Goal: Navigation & Orientation: Find specific page/section

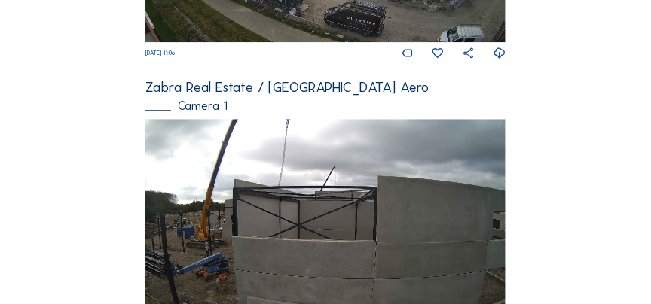
scroll to position [990, 0]
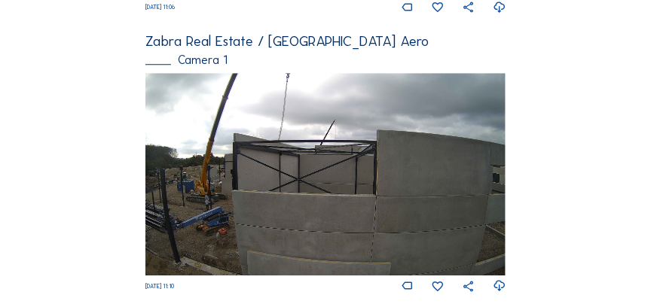
click at [310, 146] on img at bounding box center [325, 174] width 360 height 203
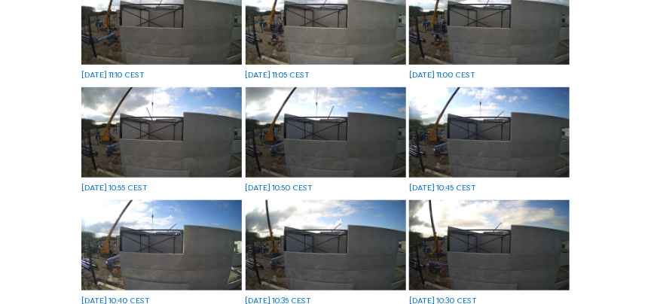
scroll to position [122, 0]
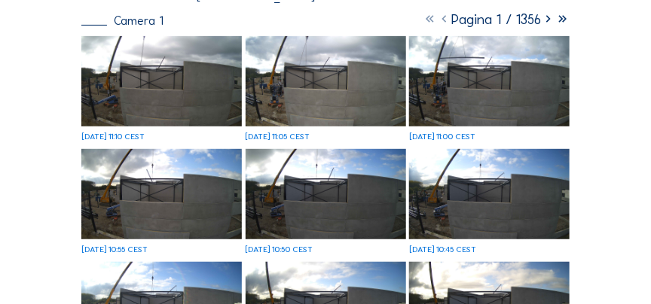
click at [547, 20] on icon at bounding box center [548, 19] width 14 height 17
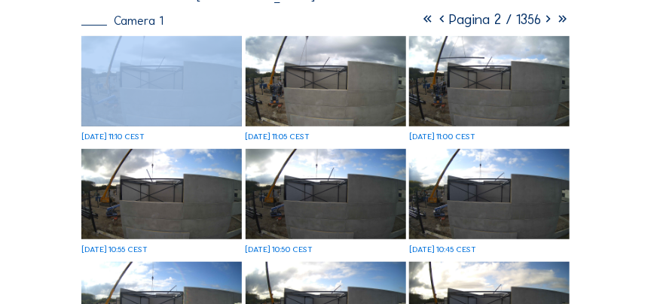
click at [547, 20] on icon at bounding box center [548, 19] width 14 height 17
click at [547, 21] on icon at bounding box center [548, 19] width 14 height 17
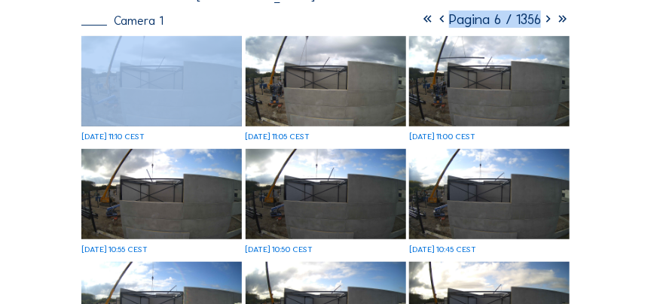
click at [547, 21] on icon at bounding box center [548, 19] width 14 height 17
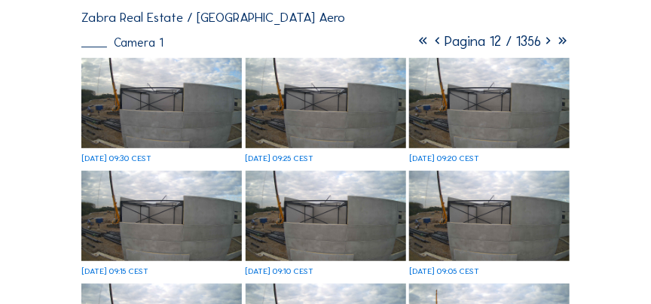
scroll to position [79, 0]
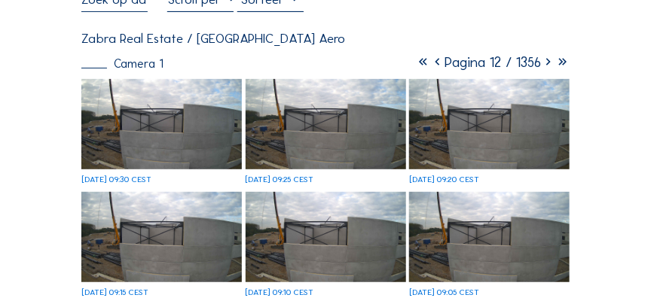
click at [547, 67] on icon at bounding box center [548, 61] width 14 height 17
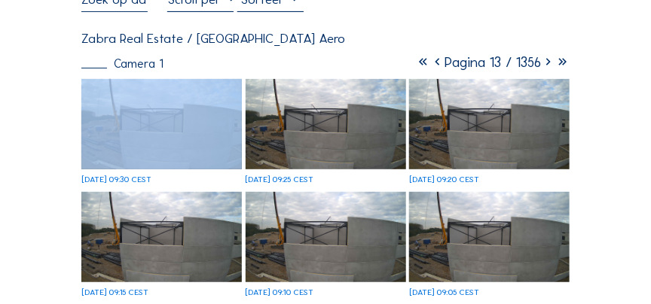
click at [547, 67] on icon at bounding box center [548, 61] width 14 height 17
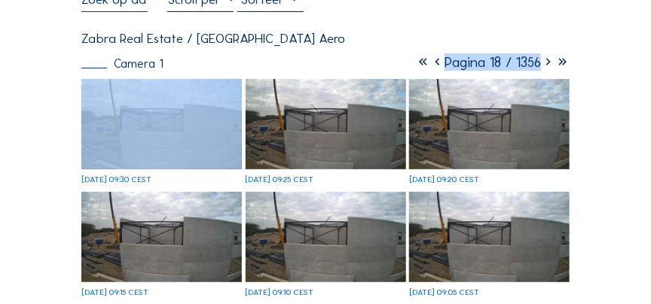
click at [547, 67] on icon at bounding box center [548, 61] width 14 height 17
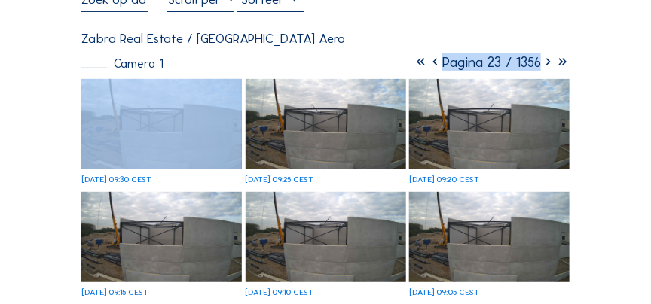
click at [547, 67] on icon at bounding box center [548, 61] width 14 height 17
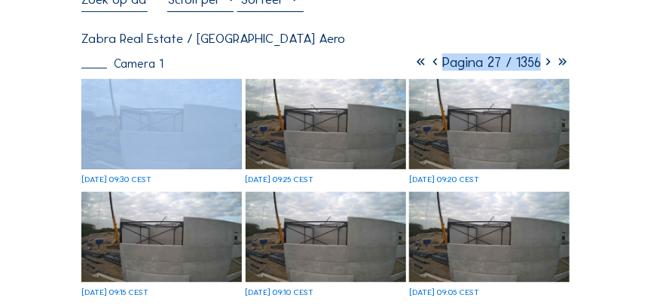
click at [547, 67] on icon at bounding box center [548, 61] width 14 height 17
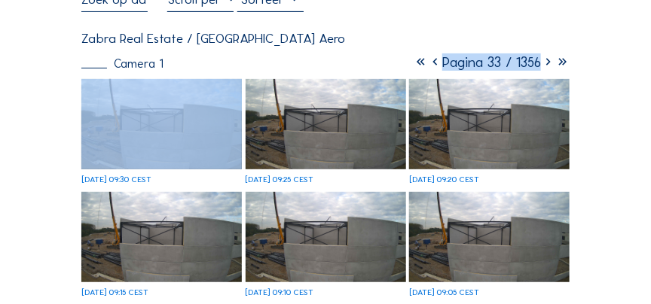
click at [547, 67] on icon at bounding box center [548, 61] width 14 height 17
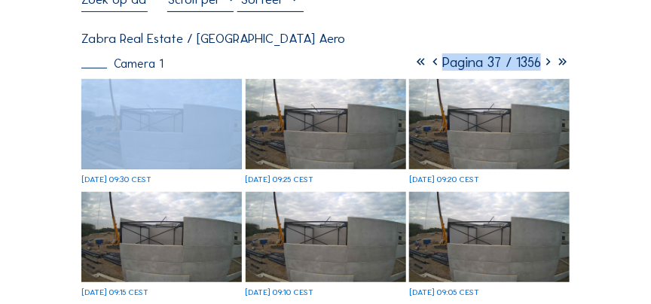
click at [547, 67] on icon at bounding box center [548, 61] width 14 height 17
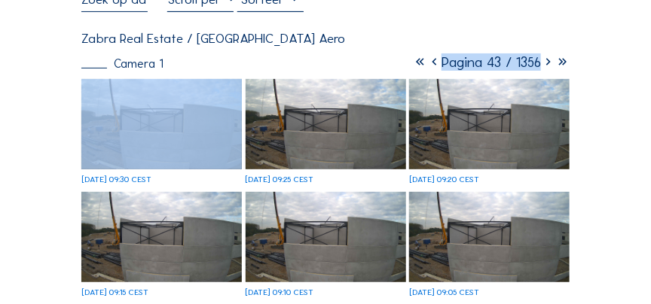
click at [547, 67] on icon at bounding box center [548, 61] width 14 height 17
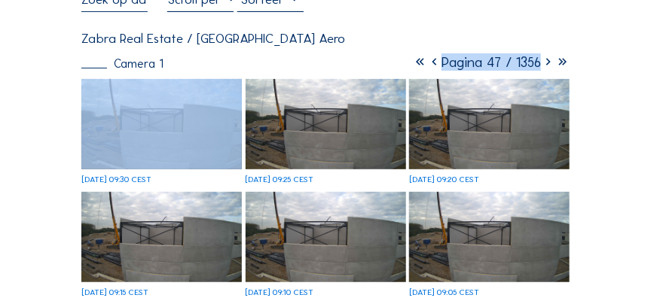
click at [547, 67] on icon at bounding box center [548, 61] width 14 height 17
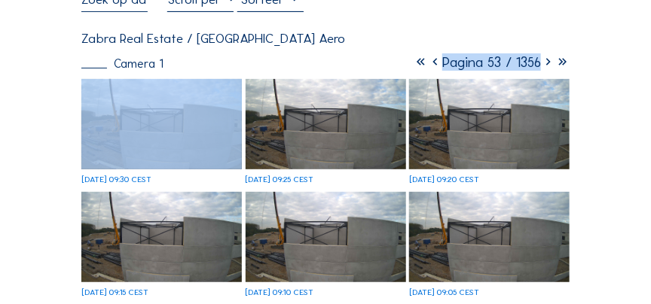
click at [547, 67] on icon at bounding box center [548, 61] width 14 height 17
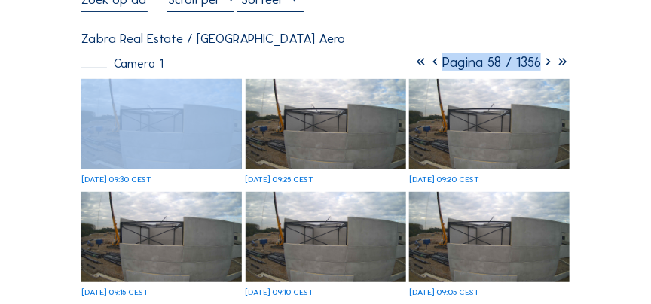
click at [547, 67] on icon at bounding box center [548, 61] width 14 height 17
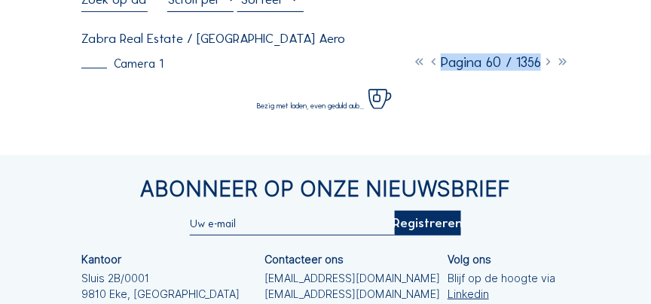
scroll to position [36, 0]
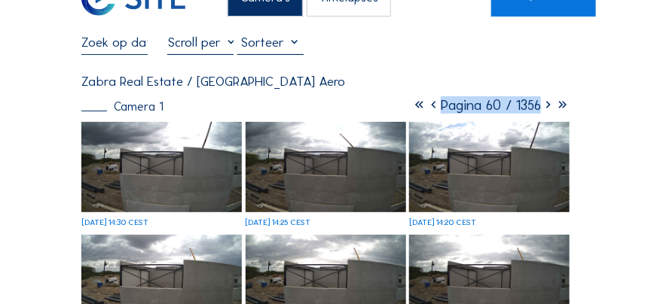
click at [545, 108] on icon at bounding box center [548, 104] width 14 height 17
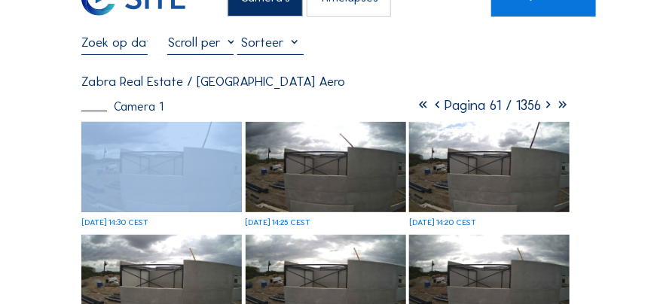
click at [545, 108] on icon at bounding box center [548, 104] width 14 height 17
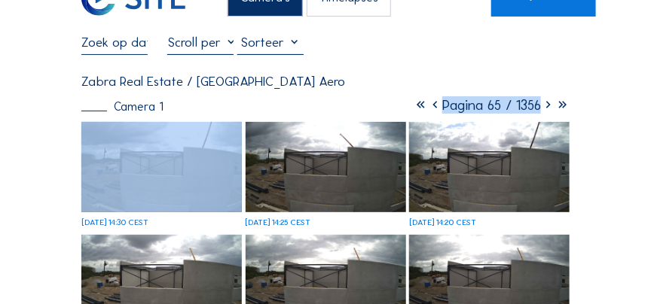
click at [545, 108] on icon at bounding box center [548, 104] width 14 height 17
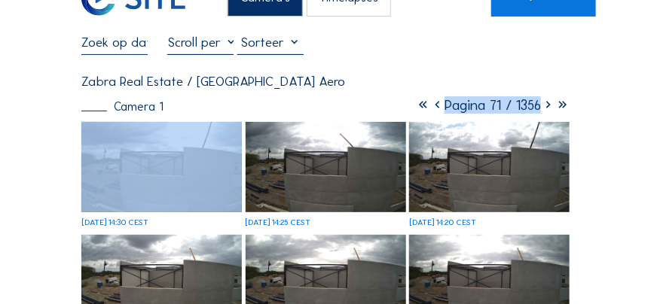
click at [545, 108] on icon at bounding box center [548, 104] width 14 height 17
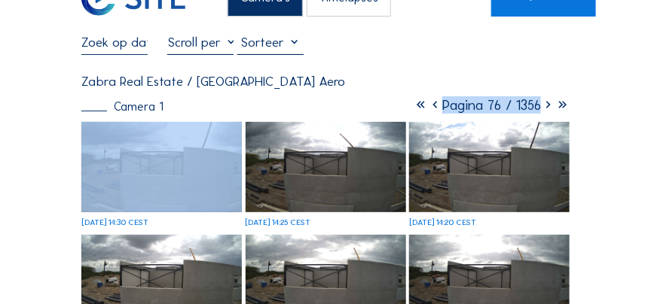
click at [545, 108] on icon at bounding box center [548, 104] width 14 height 17
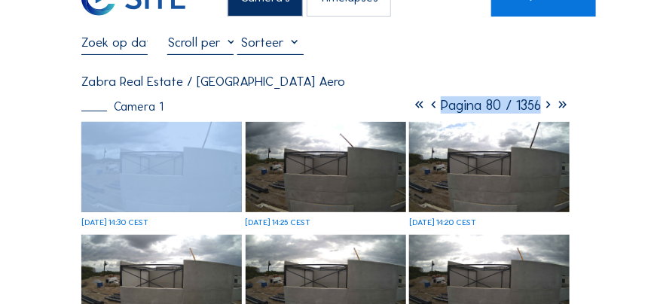
click at [545, 108] on icon at bounding box center [548, 104] width 14 height 17
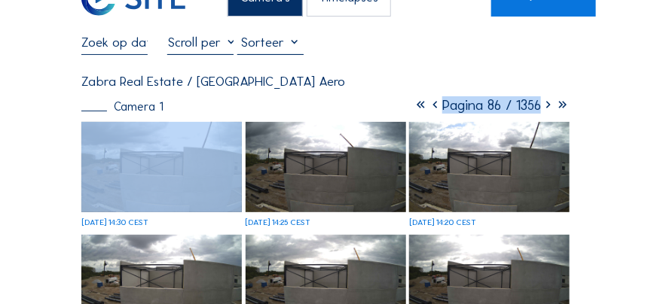
click at [545, 108] on icon at bounding box center [548, 104] width 14 height 17
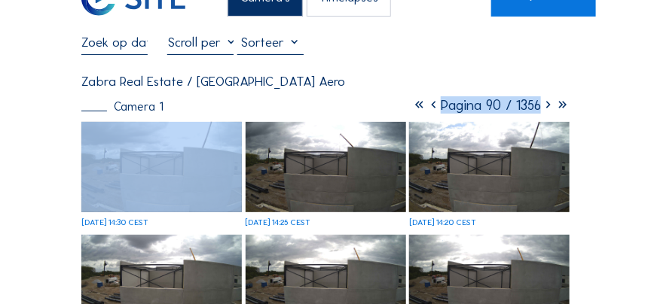
click at [545, 108] on icon at bounding box center [548, 104] width 14 height 17
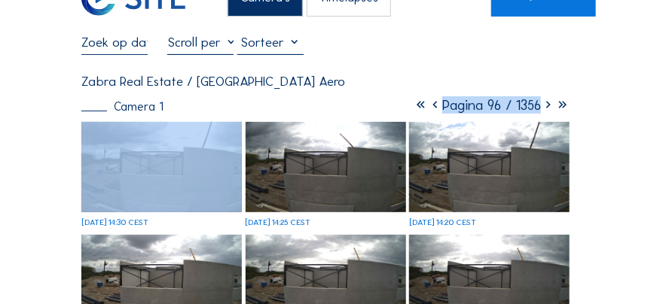
click at [545, 108] on icon at bounding box center [548, 104] width 14 height 17
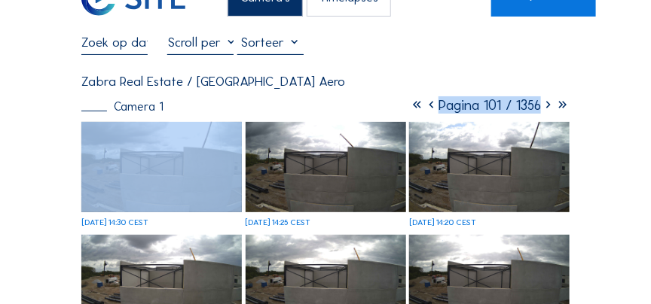
click at [545, 108] on icon at bounding box center [548, 104] width 14 height 17
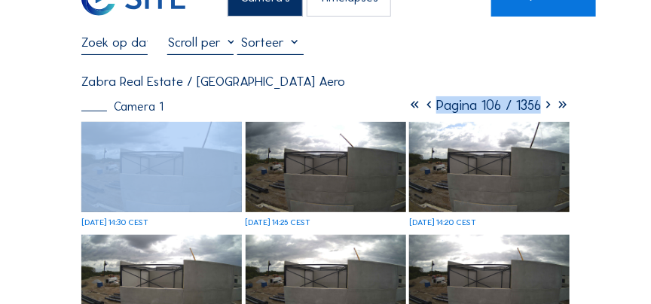
click at [545, 108] on icon at bounding box center [548, 104] width 14 height 17
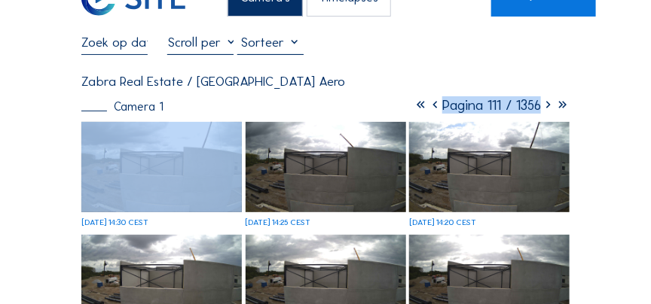
click at [545, 108] on icon at bounding box center [548, 104] width 14 height 17
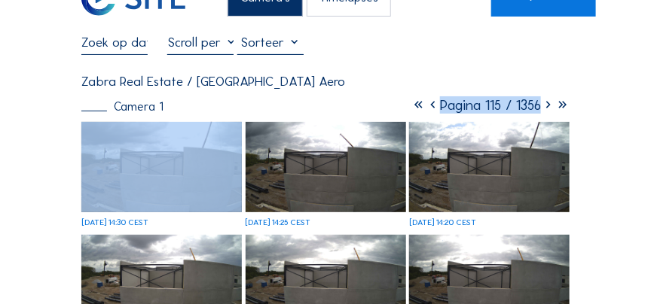
click at [545, 108] on icon at bounding box center [548, 104] width 14 height 17
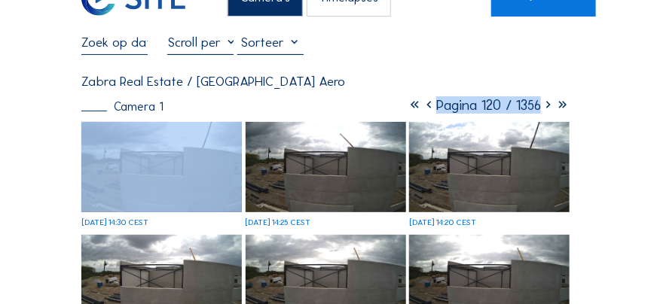
click at [545, 108] on icon at bounding box center [548, 104] width 14 height 17
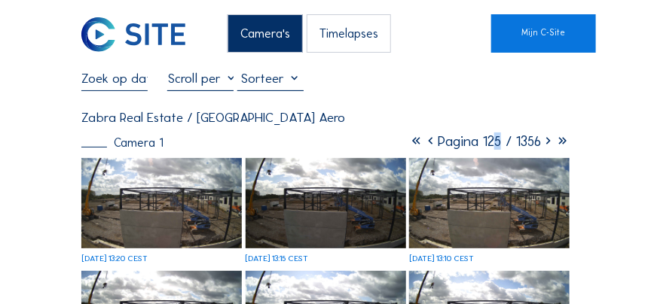
drag, startPoint x: 491, startPoint y: 142, endPoint x: 478, endPoint y: 142, distance: 12.8
click at [478, 142] on span "Pagina 125 / 1356" at bounding box center [489, 141] width 103 height 17
click at [544, 145] on icon at bounding box center [548, 141] width 14 height 17
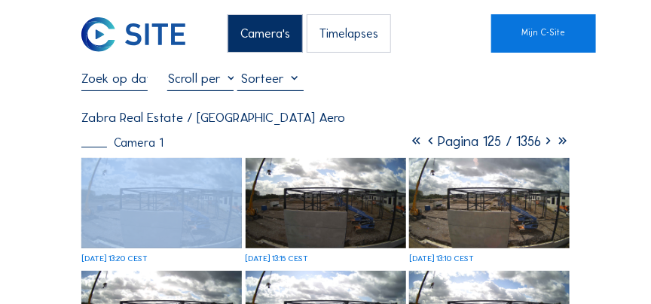
click at [544, 145] on icon at bounding box center [548, 141] width 14 height 17
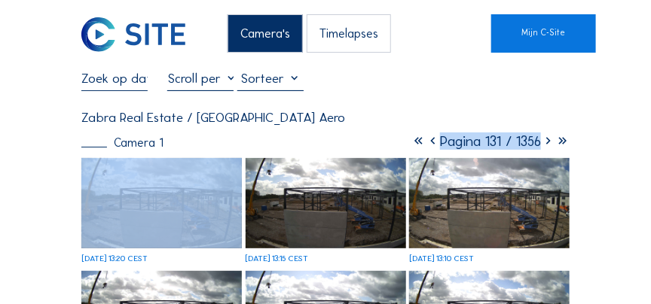
click at [544, 145] on icon at bounding box center [548, 141] width 14 height 17
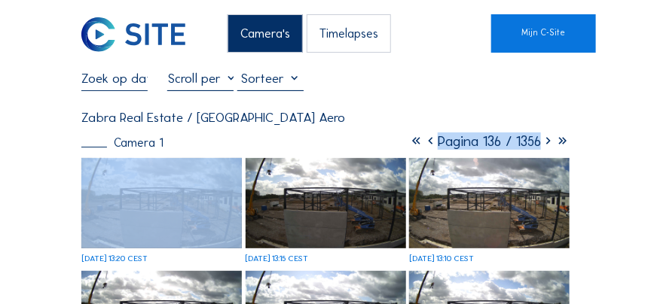
click at [544, 145] on icon at bounding box center [548, 141] width 14 height 17
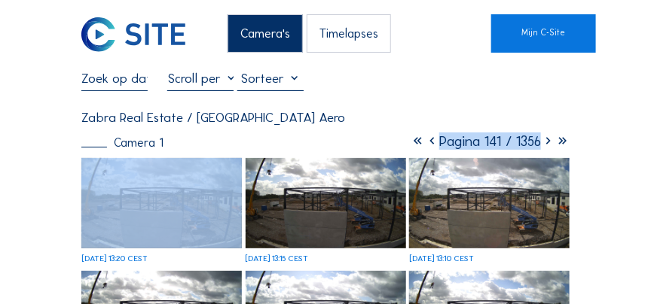
click at [544, 145] on icon at bounding box center [548, 141] width 14 height 17
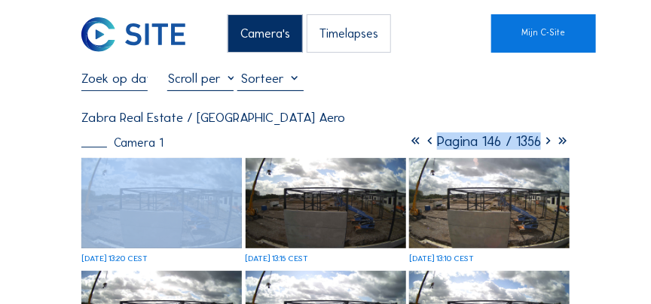
click at [544, 145] on icon at bounding box center [548, 141] width 14 height 17
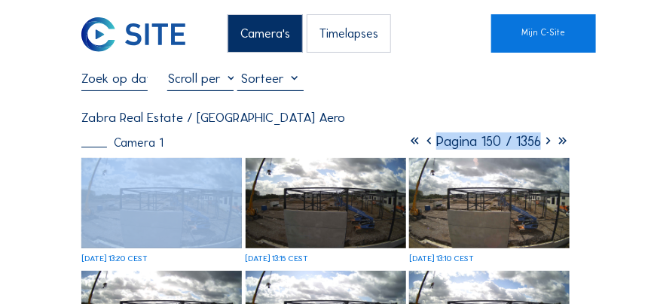
click at [544, 145] on icon at bounding box center [548, 141] width 14 height 17
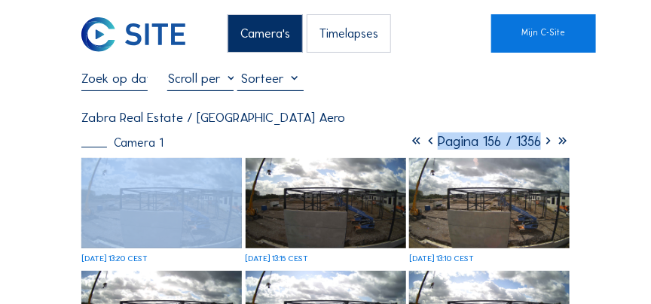
click at [544, 145] on icon at bounding box center [548, 141] width 14 height 17
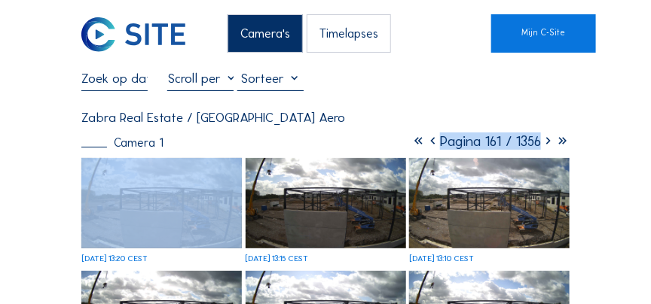
click at [544, 145] on icon at bounding box center [548, 141] width 14 height 17
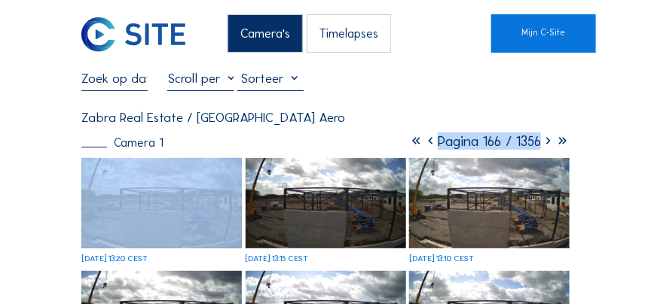
click at [544, 145] on icon at bounding box center [548, 141] width 14 height 17
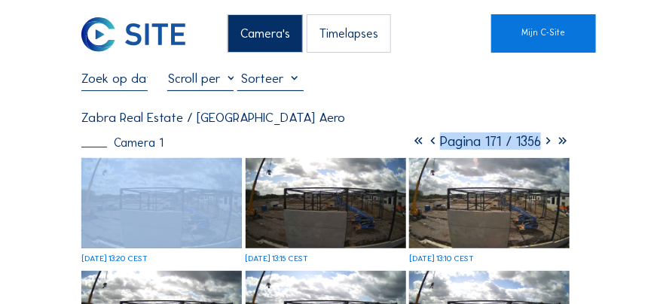
click at [544, 145] on icon at bounding box center [548, 141] width 14 height 17
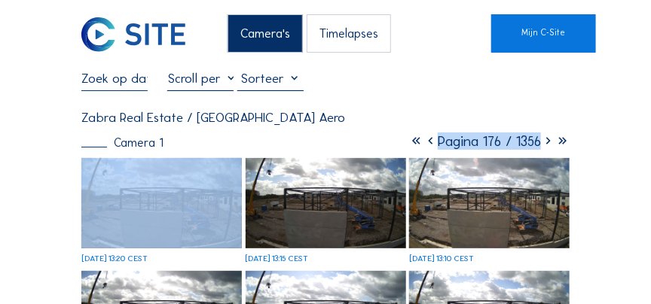
click at [544, 145] on icon at bounding box center [548, 141] width 14 height 17
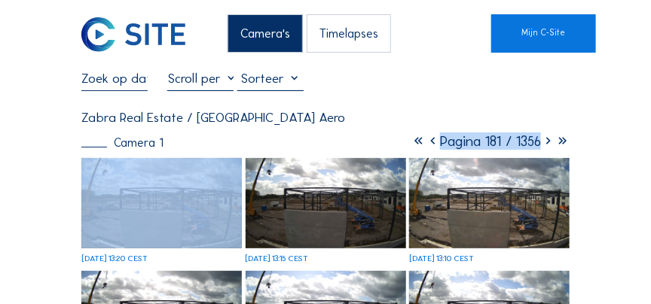
click at [544, 145] on icon at bounding box center [548, 141] width 14 height 17
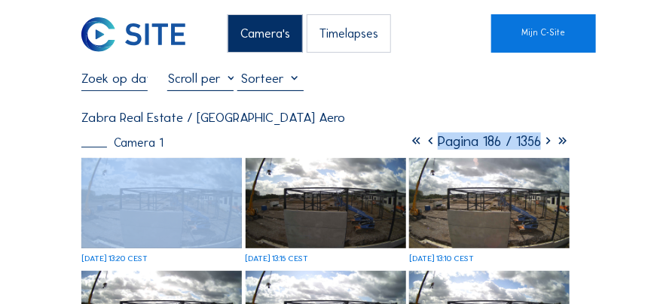
click at [544, 145] on icon at bounding box center [548, 141] width 14 height 17
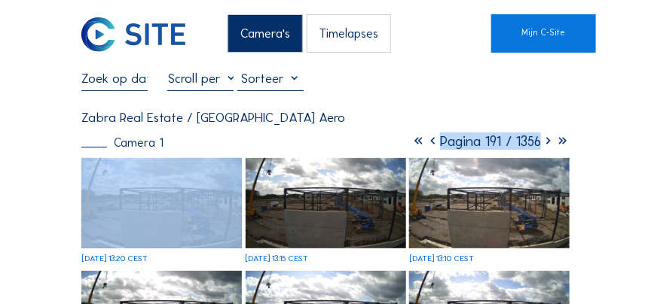
click at [544, 145] on icon at bounding box center [548, 141] width 14 height 17
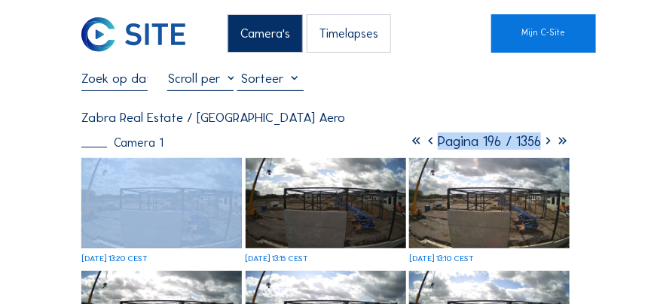
click at [544, 145] on icon at bounding box center [548, 141] width 14 height 17
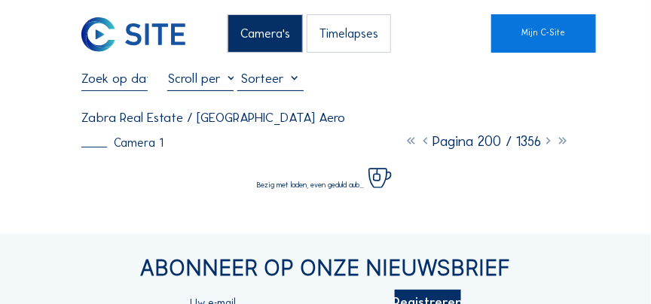
click at [361, 124] on div "Zabra Real Estate / [GEOGRAPHIC_DATA] Aero" at bounding box center [325, 117] width 488 height 13
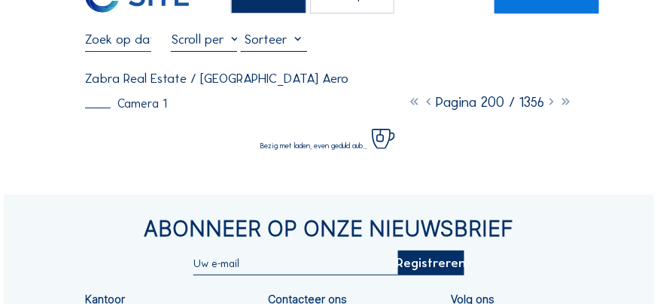
scroll to position [86, 0]
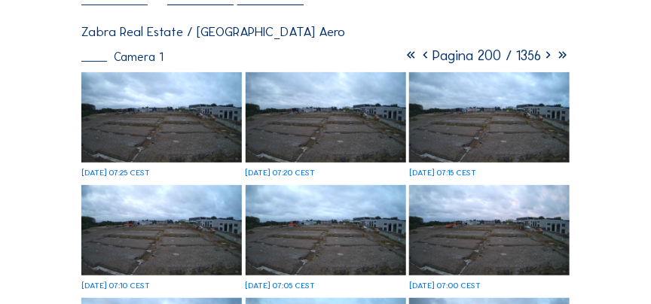
click at [418, 61] on icon at bounding box center [425, 55] width 14 height 17
click at [410, 61] on icon at bounding box center [416, 55] width 14 height 17
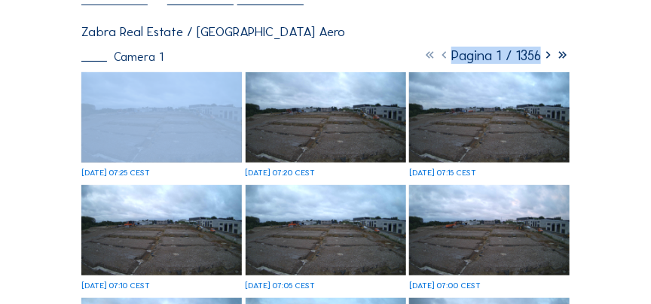
click at [410, 62] on div "Camera 1 Pagina 1 / 1356" at bounding box center [325, 55] width 488 height 15
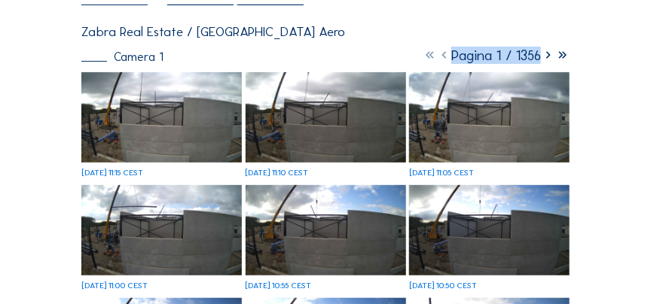
click at [510, 50] on span "Pagina 1 / 1356" at bounding box center [496, 55] width 90 height 17
click at [550, 57] on icon at bounding box center [548, 55] width 14 height 17
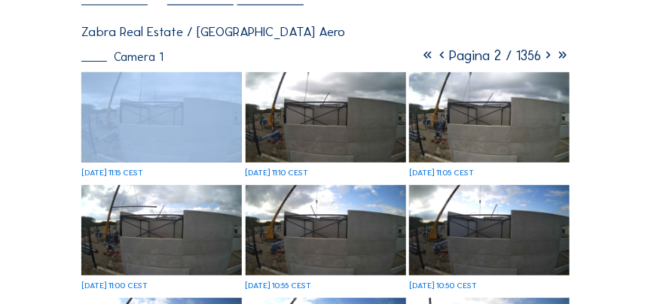
click at [550, 57] on icon at bounding box center [548, 55] width 14 height 17
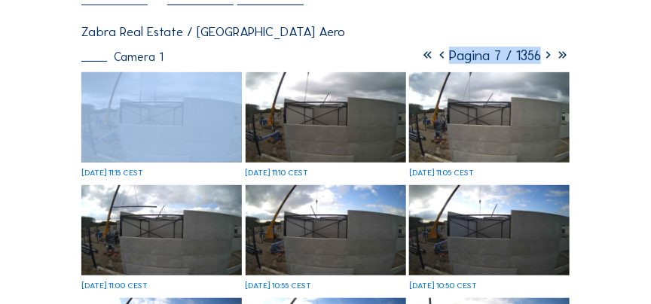
click at [550, 57] on icon at bounding box center [548, 55] width 14 height 17
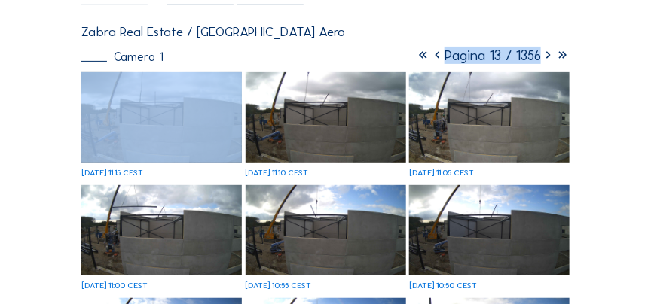
click at [550, 57] on icon at bounding box center [548, 55] width 14 height 17
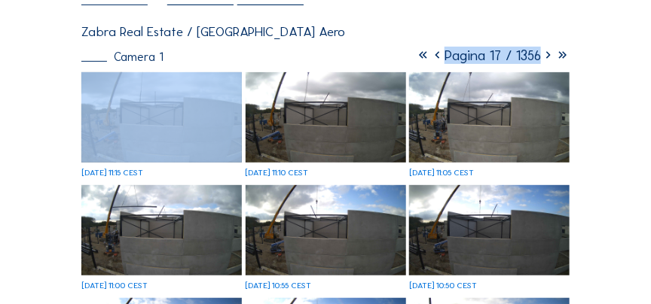
click at [550, 57] on icon at bounding box center [548, 55] width 14 height 17
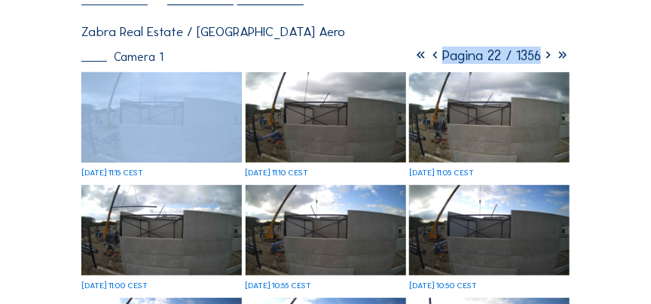
click at [550, 57] on icon at bounding box center [548, 55] width 14 height 17
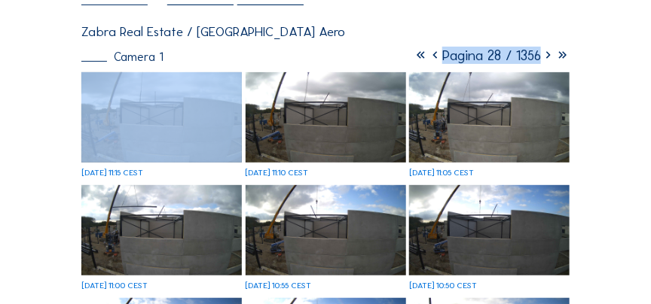
click at [550, 57] on icon at bounding box center [548, 55] width 14 height 17
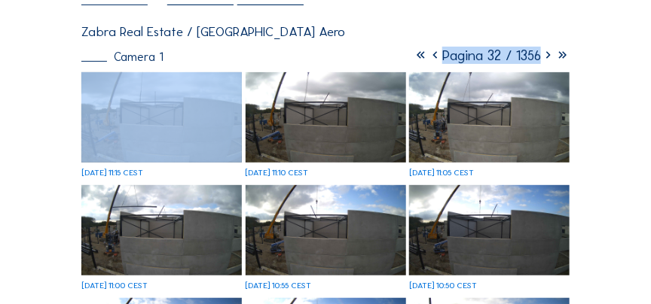
click at [550, 57] on icon at bounding box center [548, 55] width 14 height 17
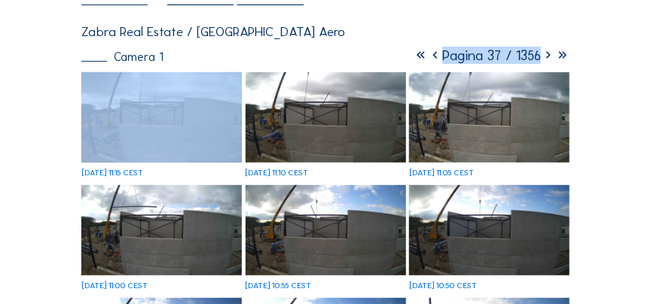
click at [550, 57] on icon at bounding box center [548, 55] width 14 height 17
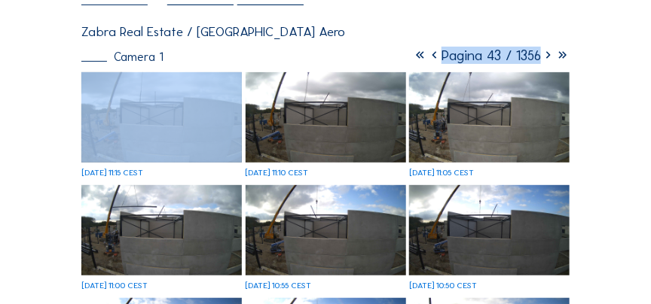
click at [550, 57] on icon at bounding box center [548, 55] width 14 height 17
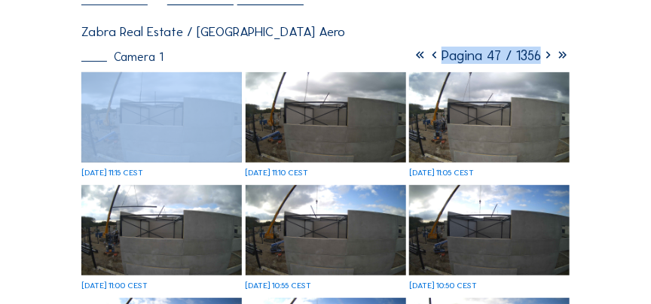
click at [550, 57] on icon at bounding box center [548, 55] width 14 height 17
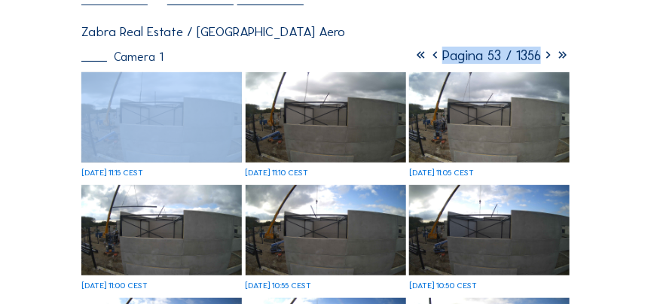
click at [550, 57] on icon at bounding box center [548, 55] width 14 height 17
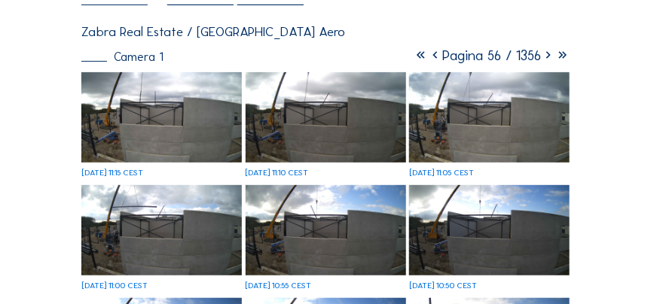
drag, startPoint x: 550, startPoint y: 57, endPoint x: 493, endPoint y: 20, distance: 67.5
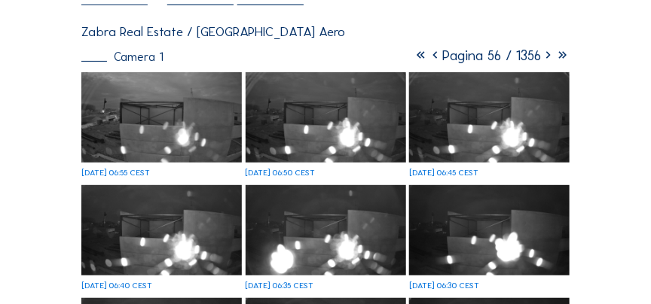
click at [549, 57] on icon at bounding box center [548, 55] width 14 height 17
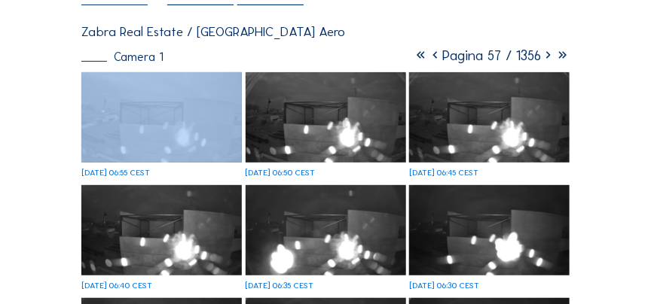
click at [549, 57] on icon at bounding box center [548, 55] width 14 height 17
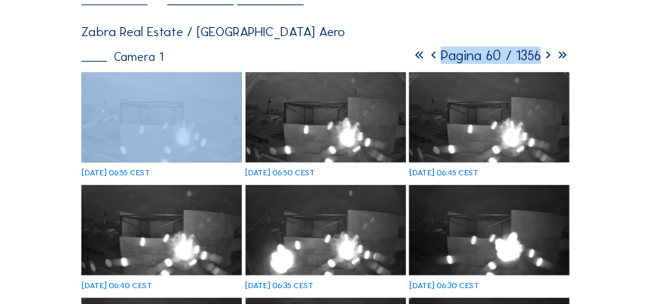
click at [548, 57] on icon at bounding box center [548, 55] width 14 height 17
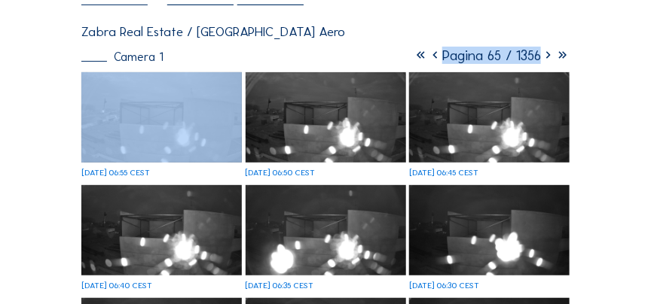
click at [548, 57] on icon at bounding box center [548, 55] width 14 height 17
click at [547, 57] on icon at bounding box center [548, 55] width 14 height 17
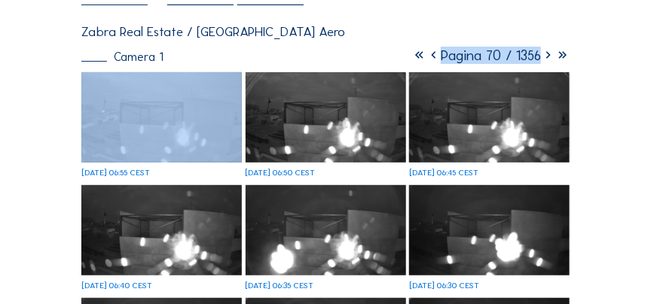
click at [547, 57] on icon at bounding box center [548, 55] width 14 height 17
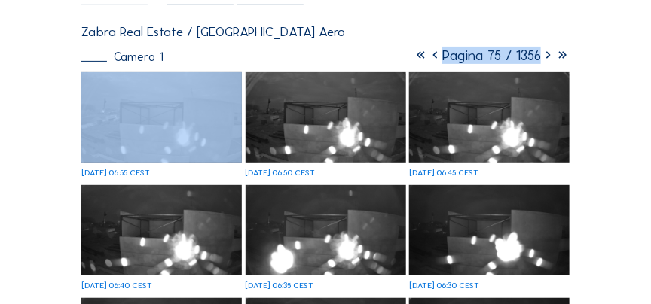
click at [547, 57] on icon at bounding box center [548, 55] width 14 height 17
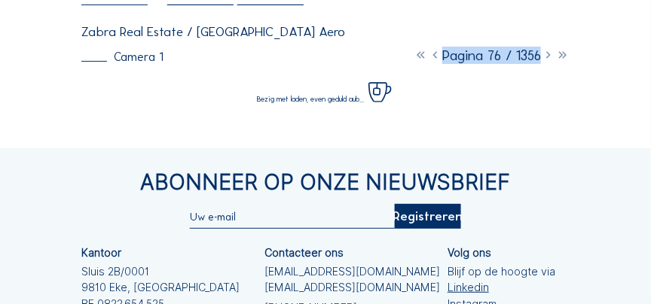
click at [547, 57] on icon at bounding box center [548, 55] width 14 height 17
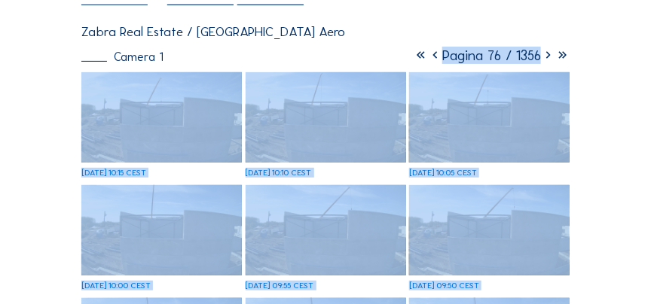
drag, startPoint x: 547, startPoint y: 57, endPoint x: 630, endPoint y: 86, distance: 88.4
click at [547, 58] on icon at bounding box center [548, 55] width 14 height 17
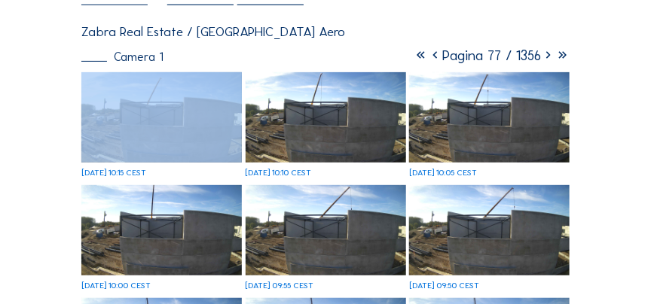
click at [547, 58] on icon at bounding box center [548, 55] width 14 height 17
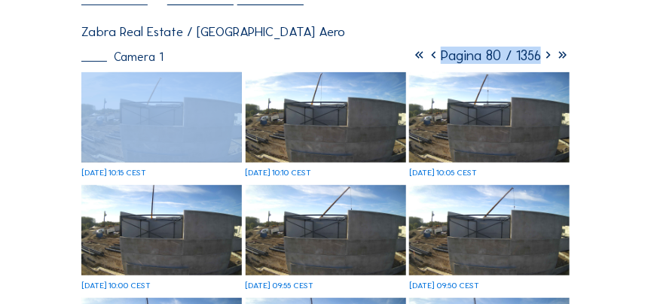
click at [547, 58] on icon at bounding box center [548, 55] width 14 height 17
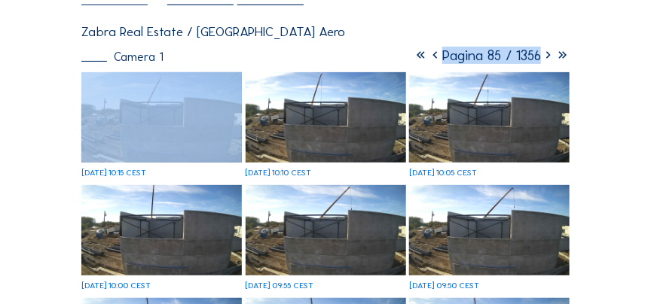
click at [547, 58] on icon at bounding box center [548, 55] width 14 height 17
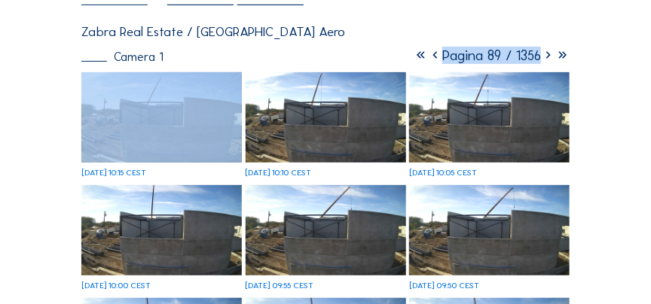
click at [547, 58] on icon at bounding box center [548, 55] width 14 height 17
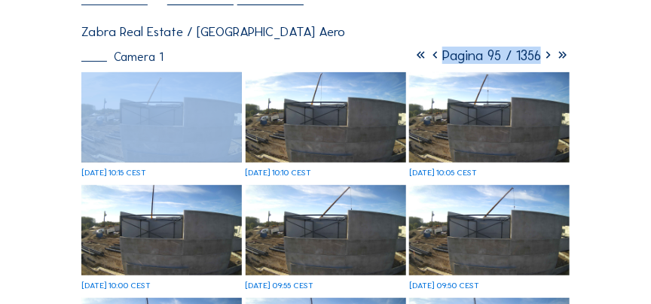
click at [547, 58] on icon at bounding box center [548, 55] width 14 height 17
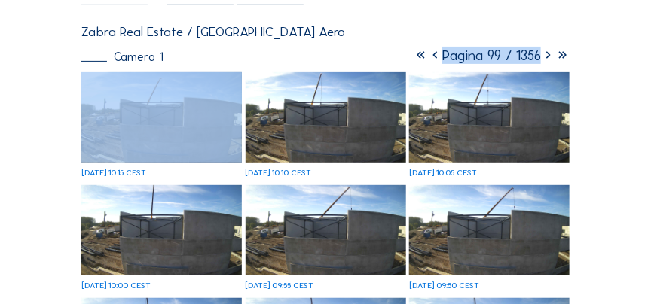
click at [547, 59] on icon at bounding box center [548, 55] width 14 height 17
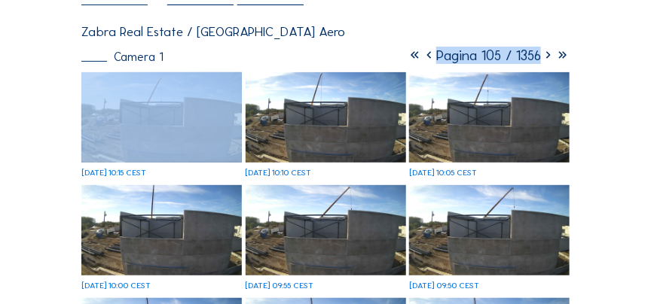
click at [547, 59] on icon at bounding box center [548, 55] width 14 height 17
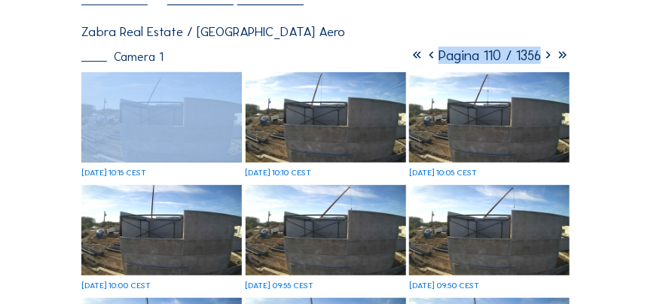
click at [547, 59] on icon at bounding box center [548, 55] width 14 height 17
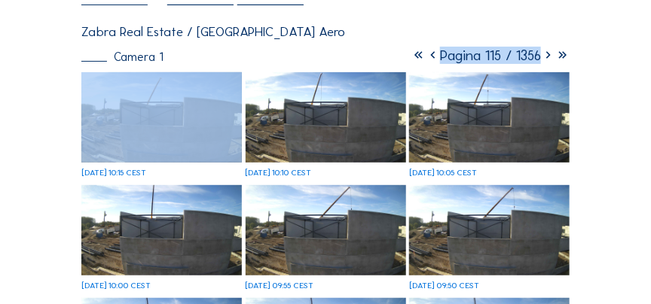
click at [547, 59] on icon at bounding box center [548, 55] width 14 height 17
click at [547, 60] on icon at bounding box center [548, 55] width 14 height 17
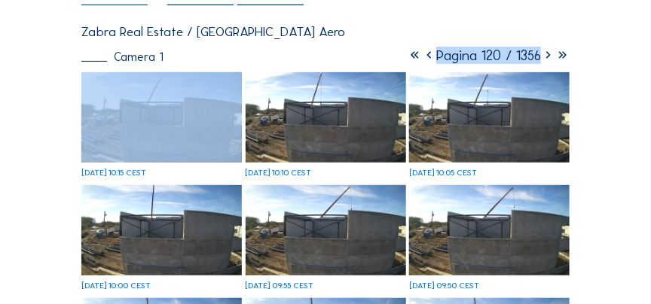
click at [547, 60] on icon at bounding box center [548, 55] width 14 height 17
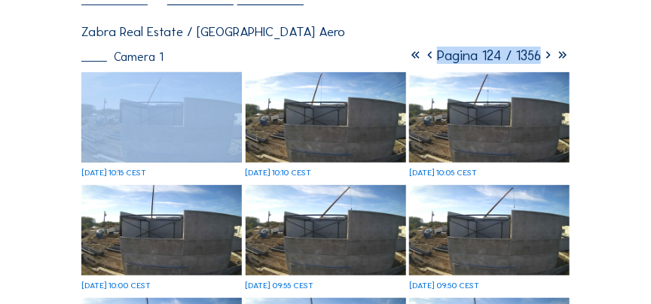
click at [547, 60] on icon at bounding box center [548, 55] width 14 height 17
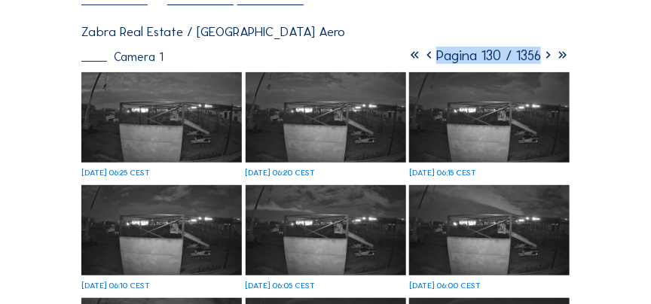
click at [505, 108] on img at bounding box center [489, 117] width 160 height 90
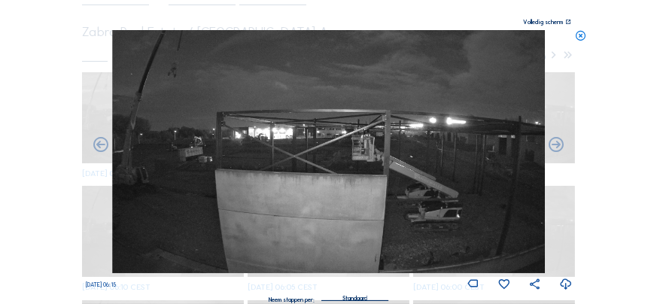
click at [615, 74] on div "Scroll om door de tijd te reizen | Druk op de 'Alt'-[PERSON_NAME] + scroll om t…" at bounding box center [328, 152] width 657 height 304
click at [587, 46] on div "Scroll om door de tijd te reizen | Druk op de 'Alt'-[PERSON_NAME] + scroll om t…" at bounding box center [328, 152] width 657 height 304
click at [580, 40] on icon at bounding box center [581, 36] width 12 height 12
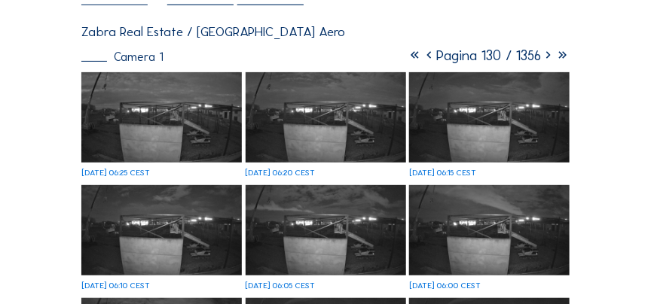
click at [550, 57] on icon at bounding box center [548, 55] width 14 height 17
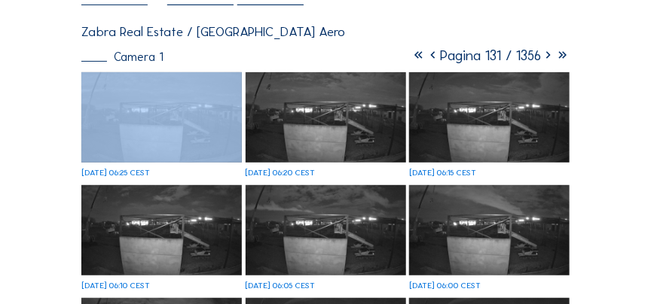
click at [550, 57] on icon at bounding box center [548, 55] width 14 height 17
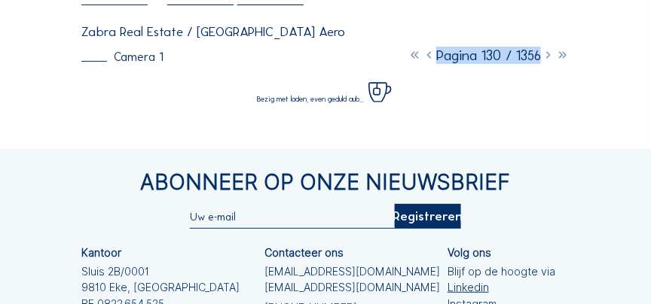
click at [550, 57] on icon at bounding box center [548, 55] width 14 height 17
click at [548, 56] on icon at bounding box center [548, 55] width 14 height 17
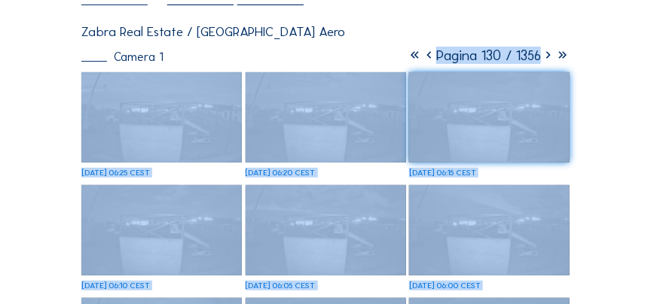
click at [547, 56] on icon at bounding box center [548, 55] width 14 height 17
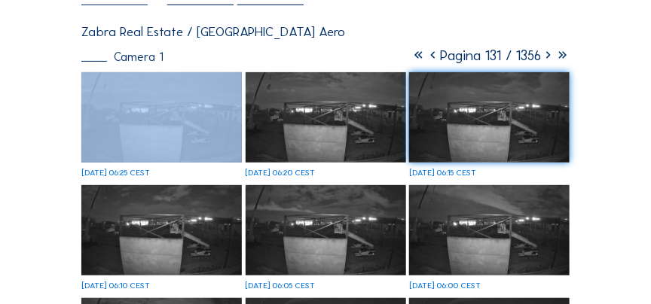
click at [547, 56] on icon at bounding box center [548, 55] width 14 height 17
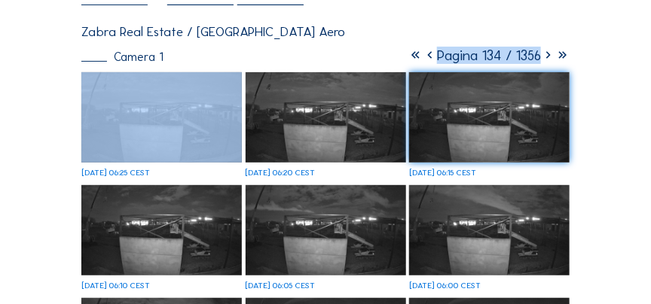
click at [547, 56] on icon at bounding box center [548, 55] width 14 height 17
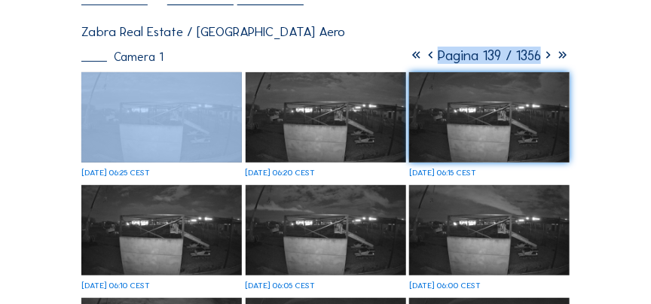
click at [547, 56] on icon at bounding box center [548, 55] width 14 height 17
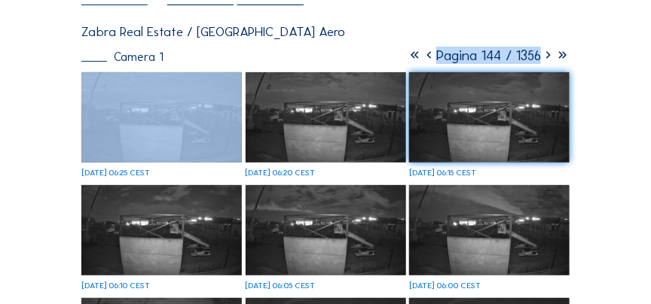
click at [547, 56] on icon at bounding box center [548, 55] width 14 height 17
click at [547, 57] on icon at bounding box center [548, 55] width 14 height 17
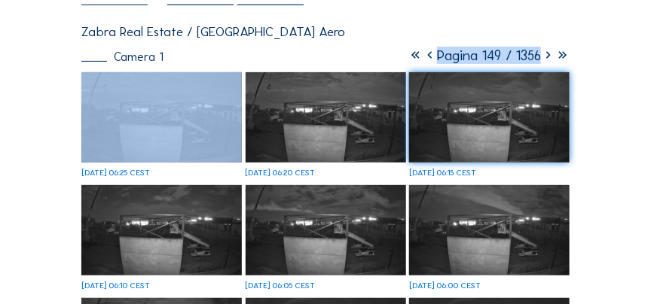
click at [547, 57] on icon at bounding box center [548, 55] width 14 height 17
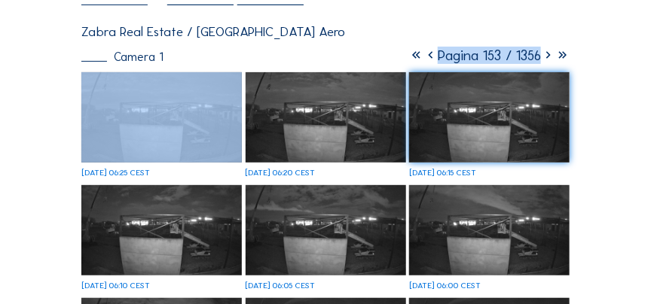
click at [547, 57] on icon at bounding box center [548, 55] width 14 height 17
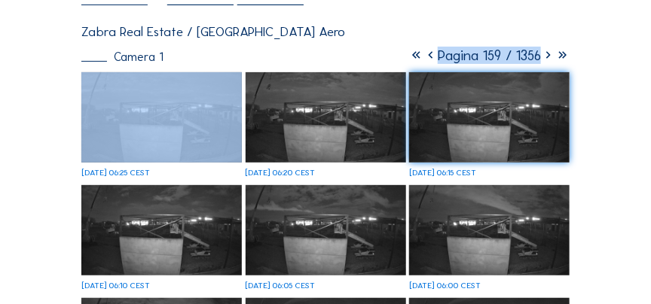
click at [547, 57] on icon at bounding box center [548, 55] width 14 height 17
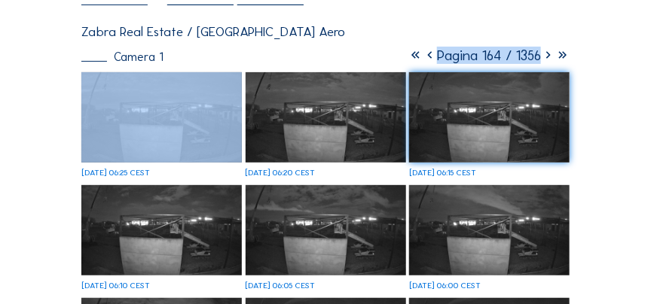
click at [547, 57] on icon at bounding box center [548, 55] width 14 height 17
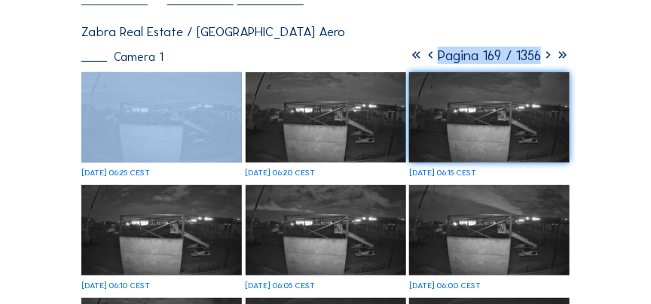
click at [547, 57] on icon at bounding box center [548, 55] width 14 height 17
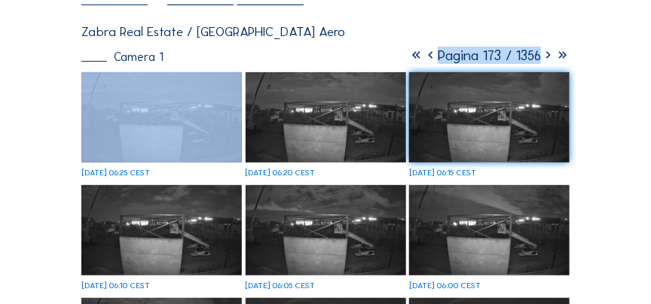
click at [547, 57] on icon at bounding box center [548, 55] width 14 height 17
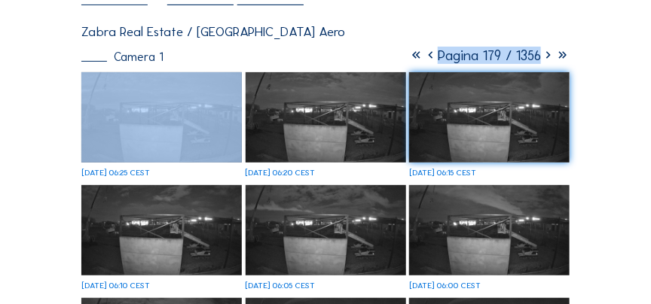
click at [547, 57] on icon at bounding box center [548, 55] width 14 height 17
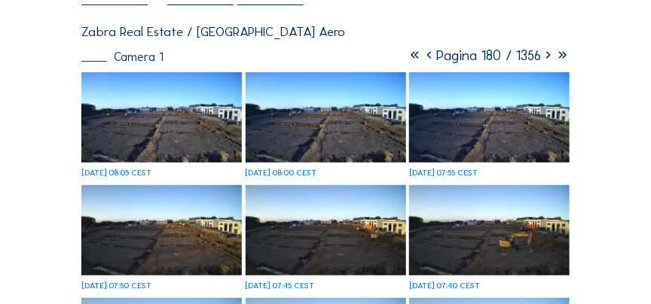
click at [422, 59] on icon at bounding box center [429, 55] width 14 height 17
click at [423, 59] on icon at bounding box center [430, 55] width 14 height 17
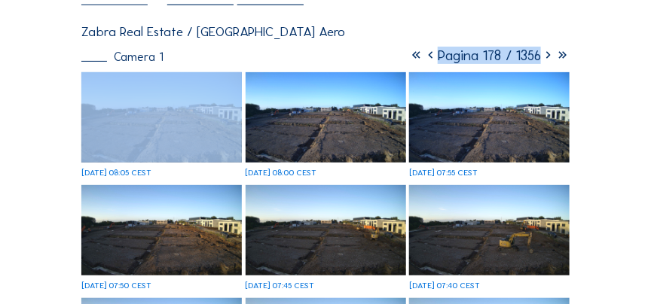
click at [423, 59] on icon at bounding box center [430, 55] width 14 height 17
click at [423, 60] on icon at bounding box center [430, 55] width 14 height 17
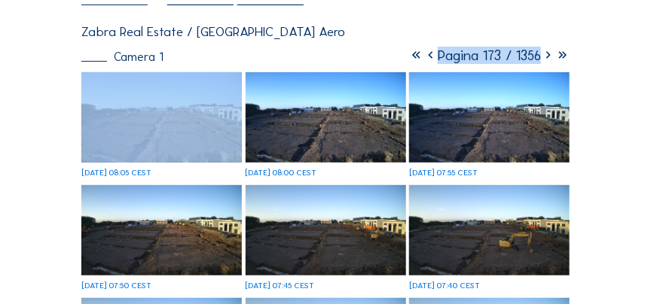
click at [423, 60] on icon at bounding box center [430, 55] width 14 height 17
click at [425, 60] on icon at bounding box center [432, 55] width 14 height 17
click at [422, 60] on icon at bounding box center [429, 55] width 14 height 17
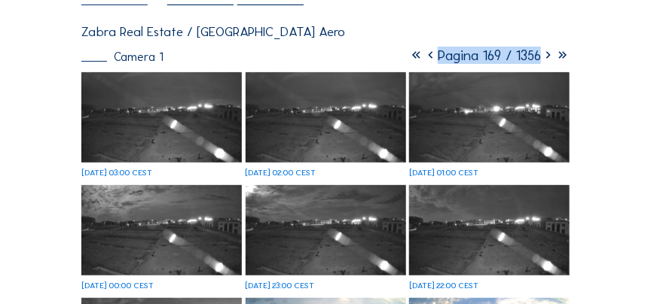
click at [423, 59] on icon at bounding box center [430, 55] width 14 height 17
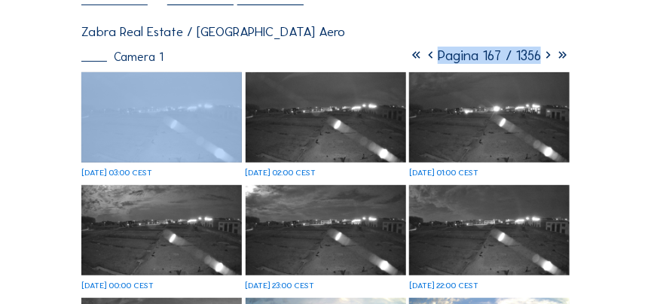
click at [423, 59] on icon at bounding box center [430, 55] width 14 height 17
click at [422, 59] on icon at bounding box center [429, 55] width 14 height 17
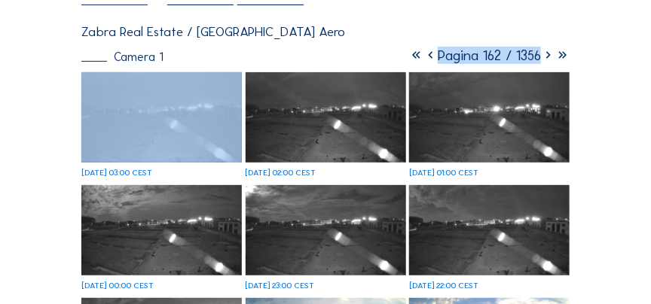
click at [423, 59] on icon at bounding box center [430, 55] width 14 height 17
click at [422, 59] on icon at bounding box center [429, 55] width 14 height 17
click at [423, 59] on icon at bounding box center [430, 55] width 14 height 17
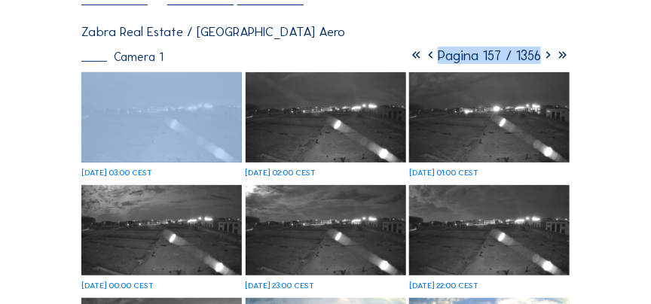
click at [423, 59] on icon at bounding box center [430, 55] width 14 height 17
click at [422, 59] on icon at bounding box center [429, 55] width 14 height 17
click at [423, 59] on icon at bounding box center [430, 55] width 14 height 17
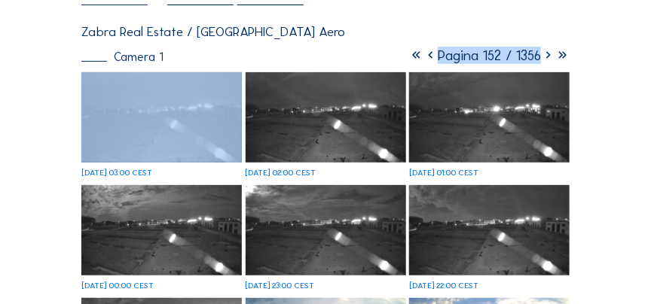
click at [423, 59] on icon at bounding box center [430, 55] width 14 height 17
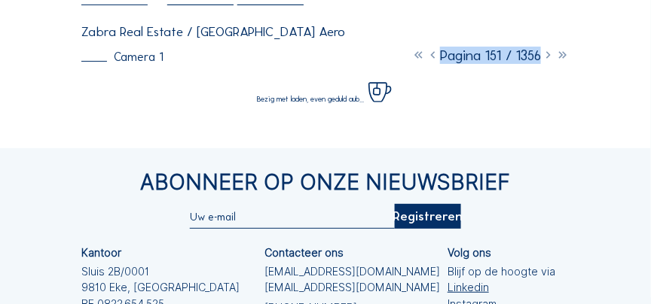
click at [425, 58] on icon at bounding box center [432, 55] width 14 height 17
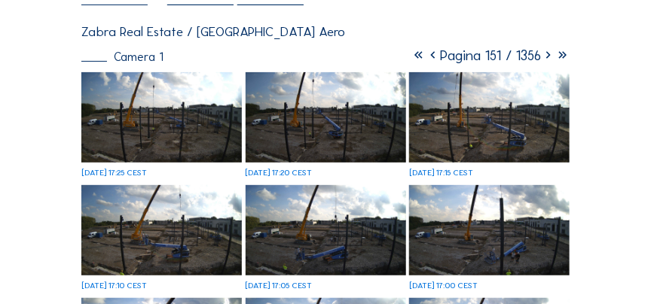
click at [425, 62] on icon at bounding box center [432, 55] width 14 height 17
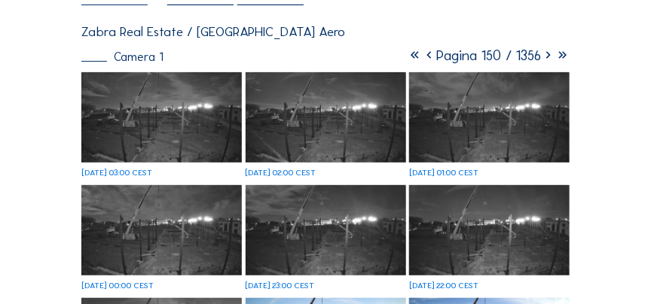
click at [422, 62] on icon at bounding box center [429, 55] width 14 height 17
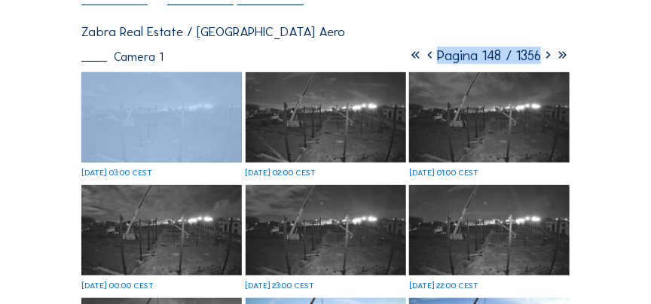
click at [422, 62] on icon at bounding box center [429, 55] width 14 height 17
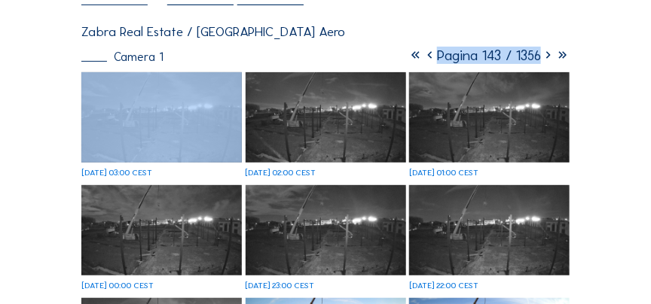
click at [422, 62] on icon at bounding box center [429, 55] width 14 height 17
click at [421, 62] on icon at bounding box center [428, 55] width 14 height 17
click at [423, 62] on icon at bounding box center [430, 55] width 14 height 17
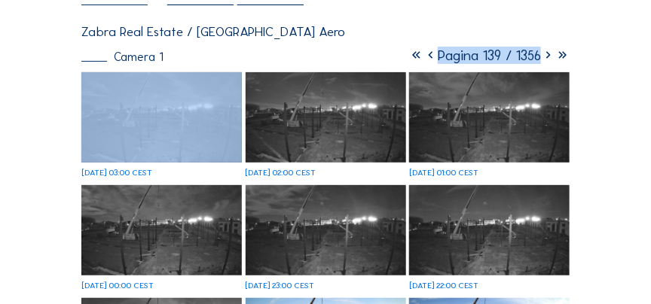
click at [423, 62] on icon at bounding box center [430, 55] width 14 height 17
click at [422, 62] on icon at bounding box center [429, 55] width 14 height 17
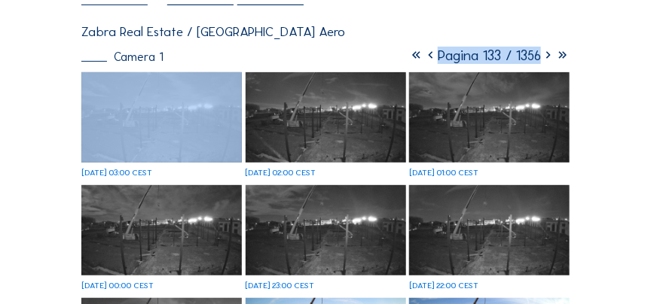
click at [423, 62] on icon at bounding box center [430, 55] width 14 height 17
click at [425, 62] on icon at bounding box center [432, 55] width 14 height 17
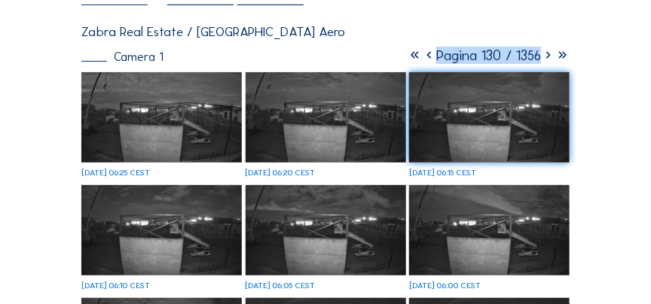
click at [422, 56] on icon at bounding box center [429, 55] width 14 height 17
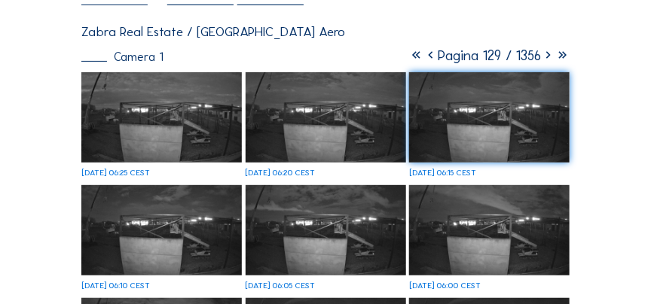
click at [423, 56] on icon at bounding box center [430, 55] width 14 height 17
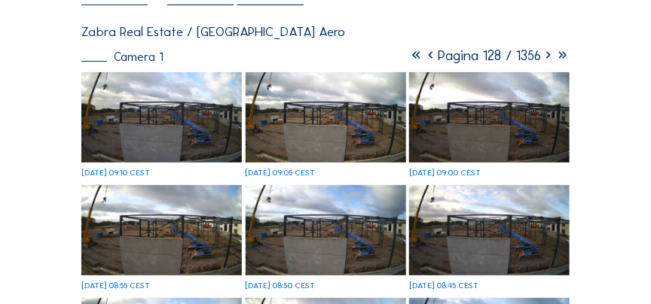
click at [361, 108] on img at bounding box center [326, 117] width 160 height 90
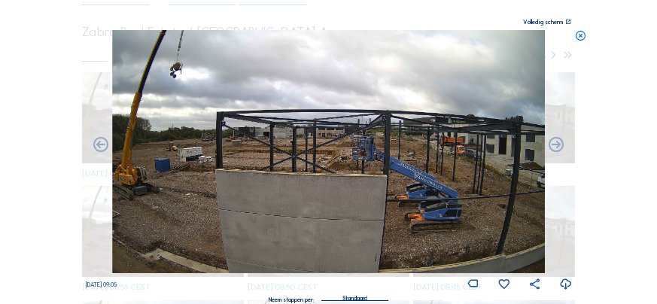
click at [561, 281] on icon at bounding box center [566, 285] width 13 height 16
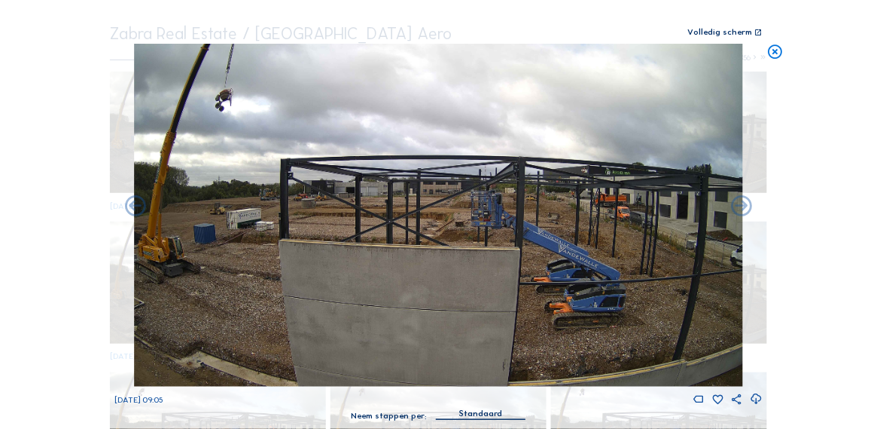
scroll to position [80, 0]
